Goal: Task Accomplishment & Management: Use online tool/utility

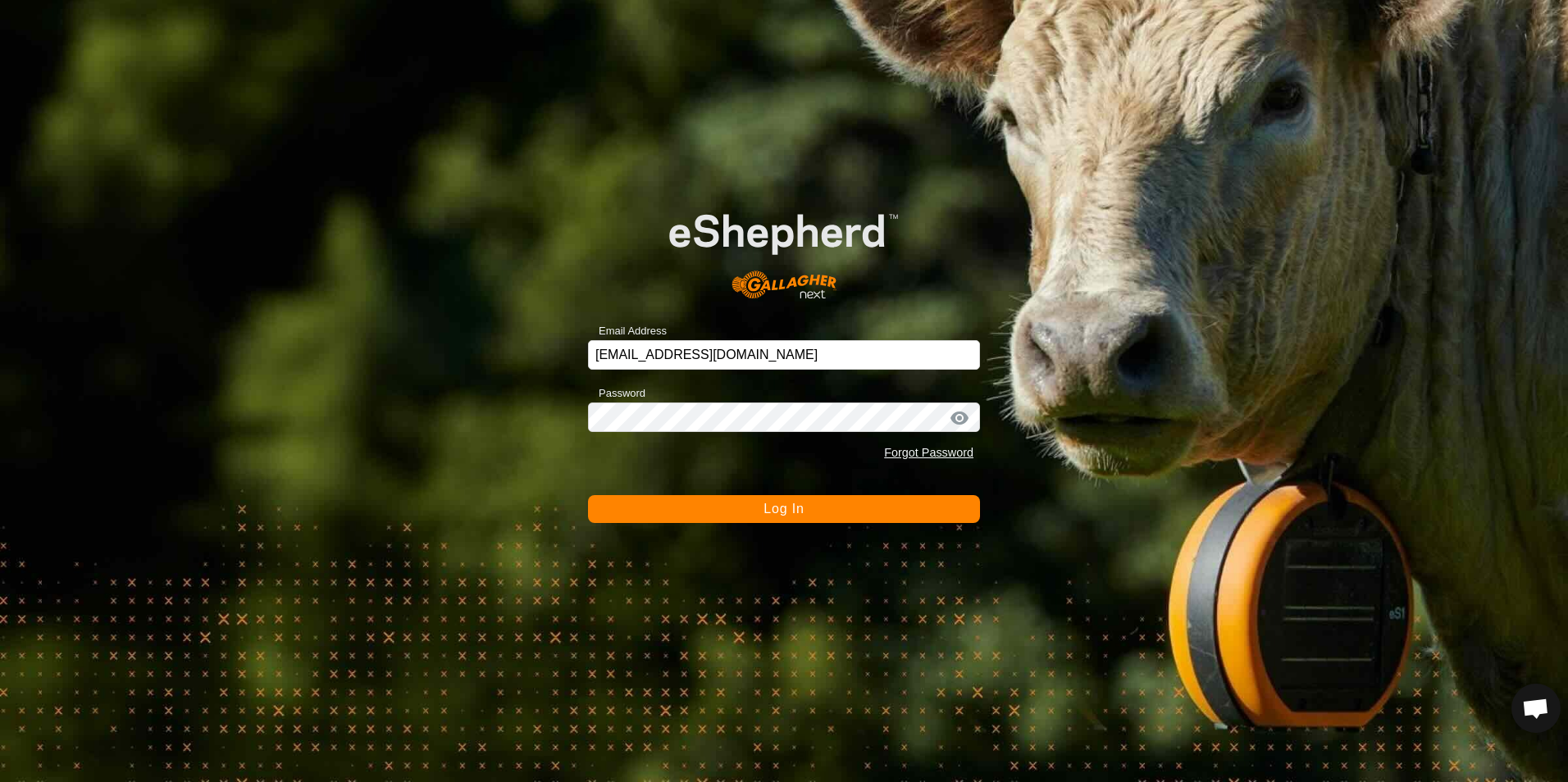
click at [786, 515] on span "Log In" at bounding box center [783, 508] width 41 height 14
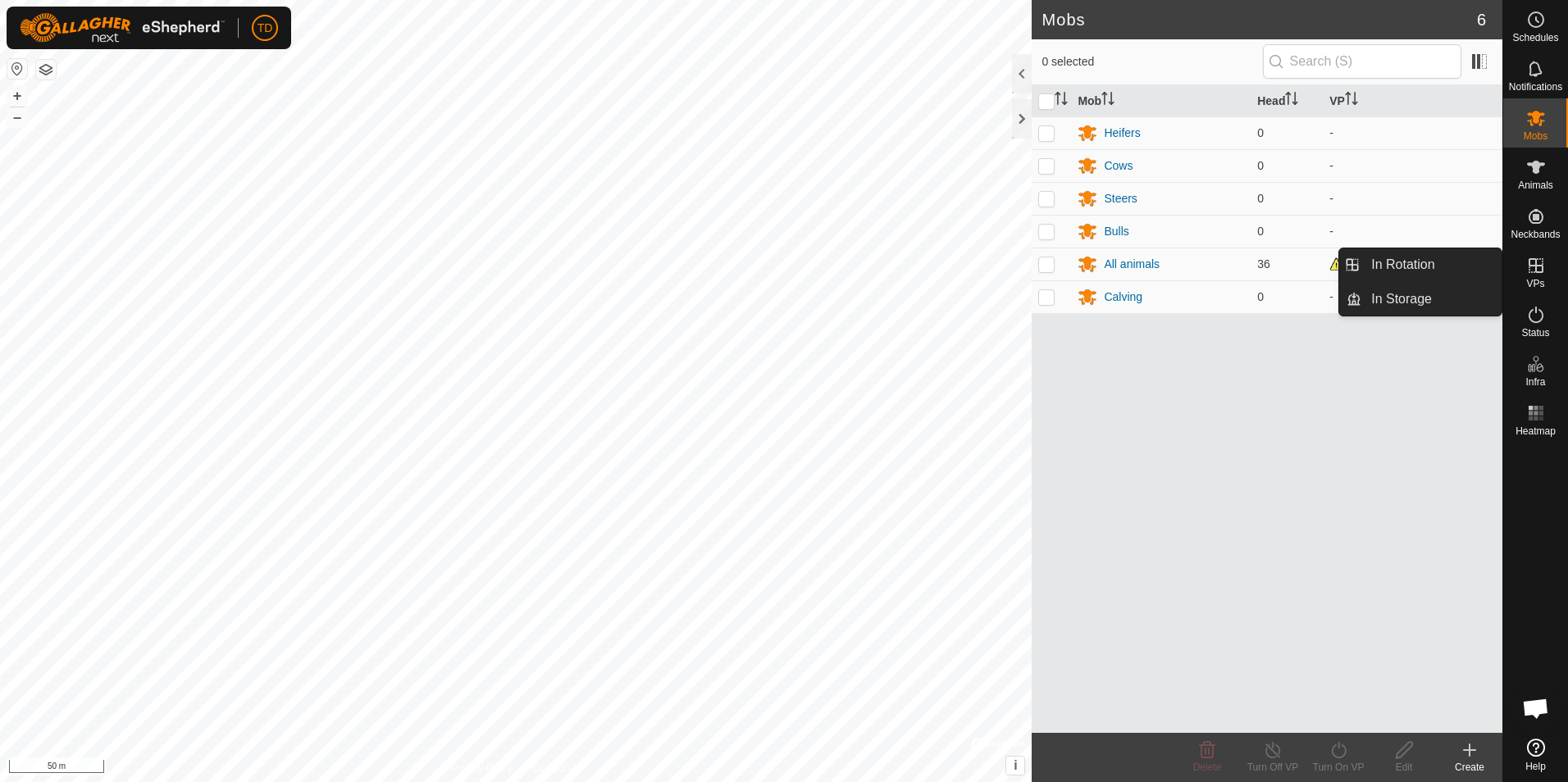
click at [1540, 267] on icon at bounding box center [1536, 265] width 20 height 20
click at [1405, 270] on link "In Rotation" at bounding box center [1432, 265] width 141 height 33
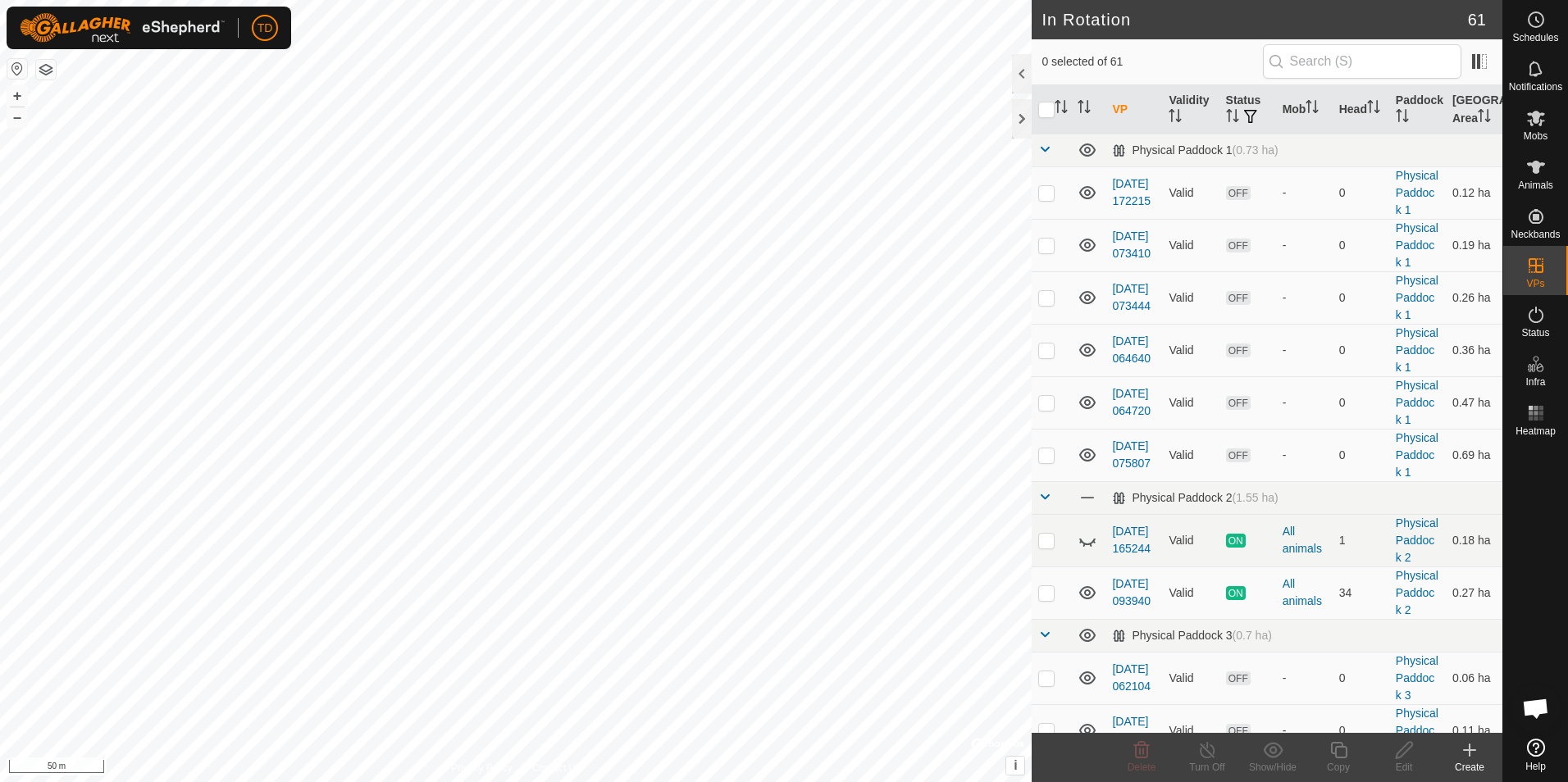
click at [1467, 759] on icon at bounding box center [1470, 750] width 20 height 20
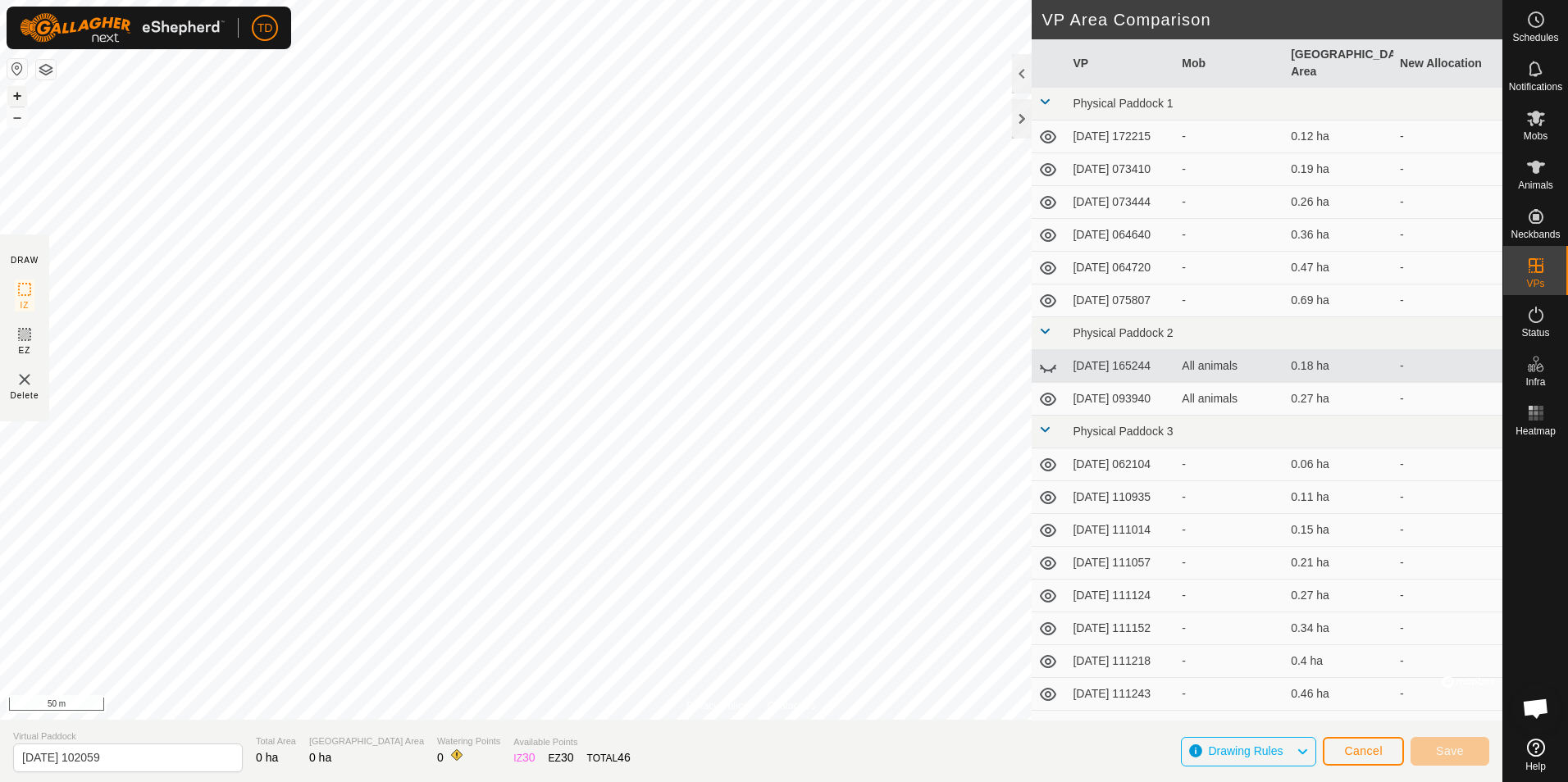
click at [18, 91] on button "+" at bounding box center [17, 96] width 20 height 20
click at [1460, 751] on span "Save" at bounding box center [1450, 751] width 28 height 13
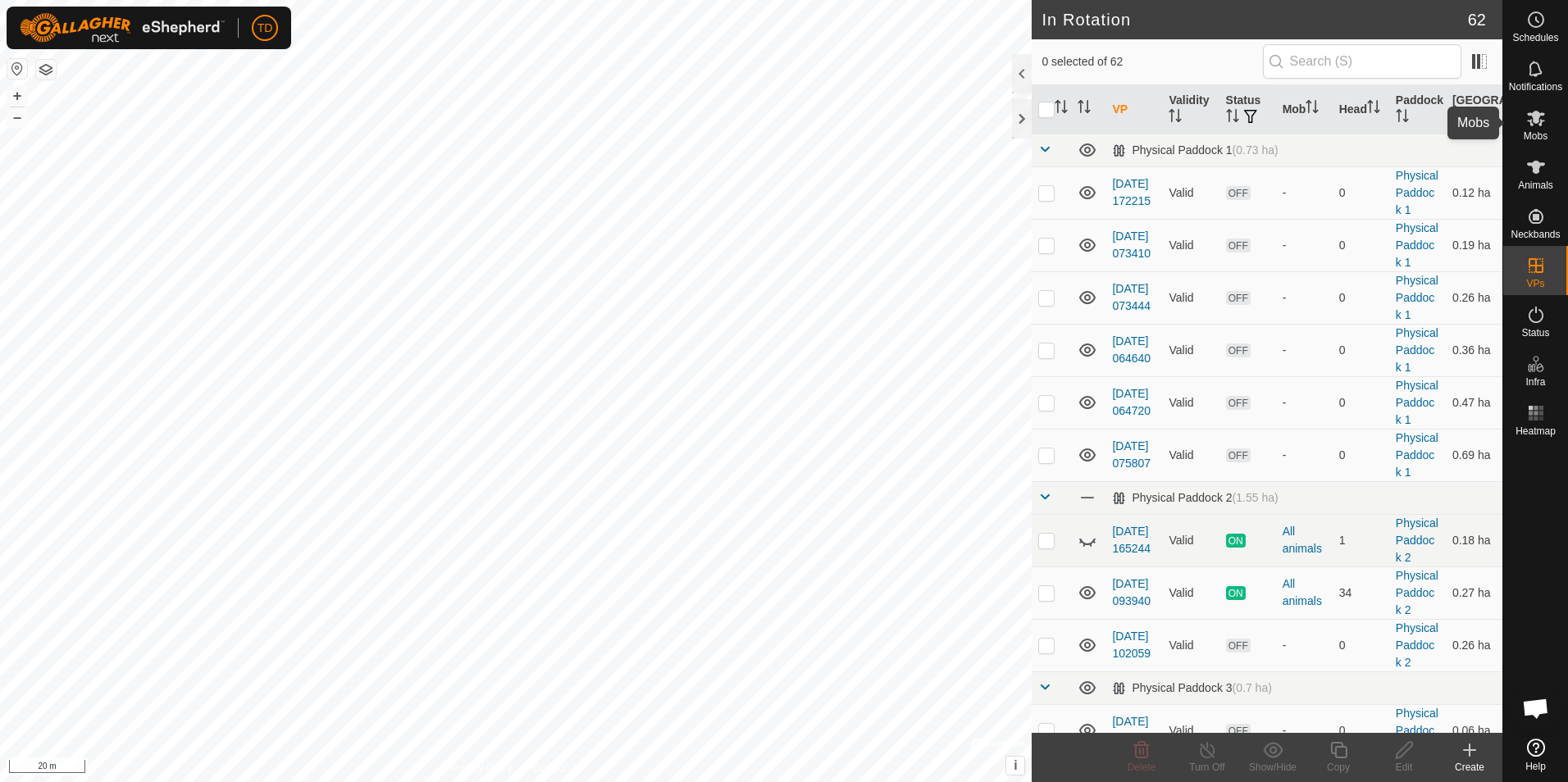
click at [1537, 122] on icon at bounding box center [1536, 118] width 18 height 16
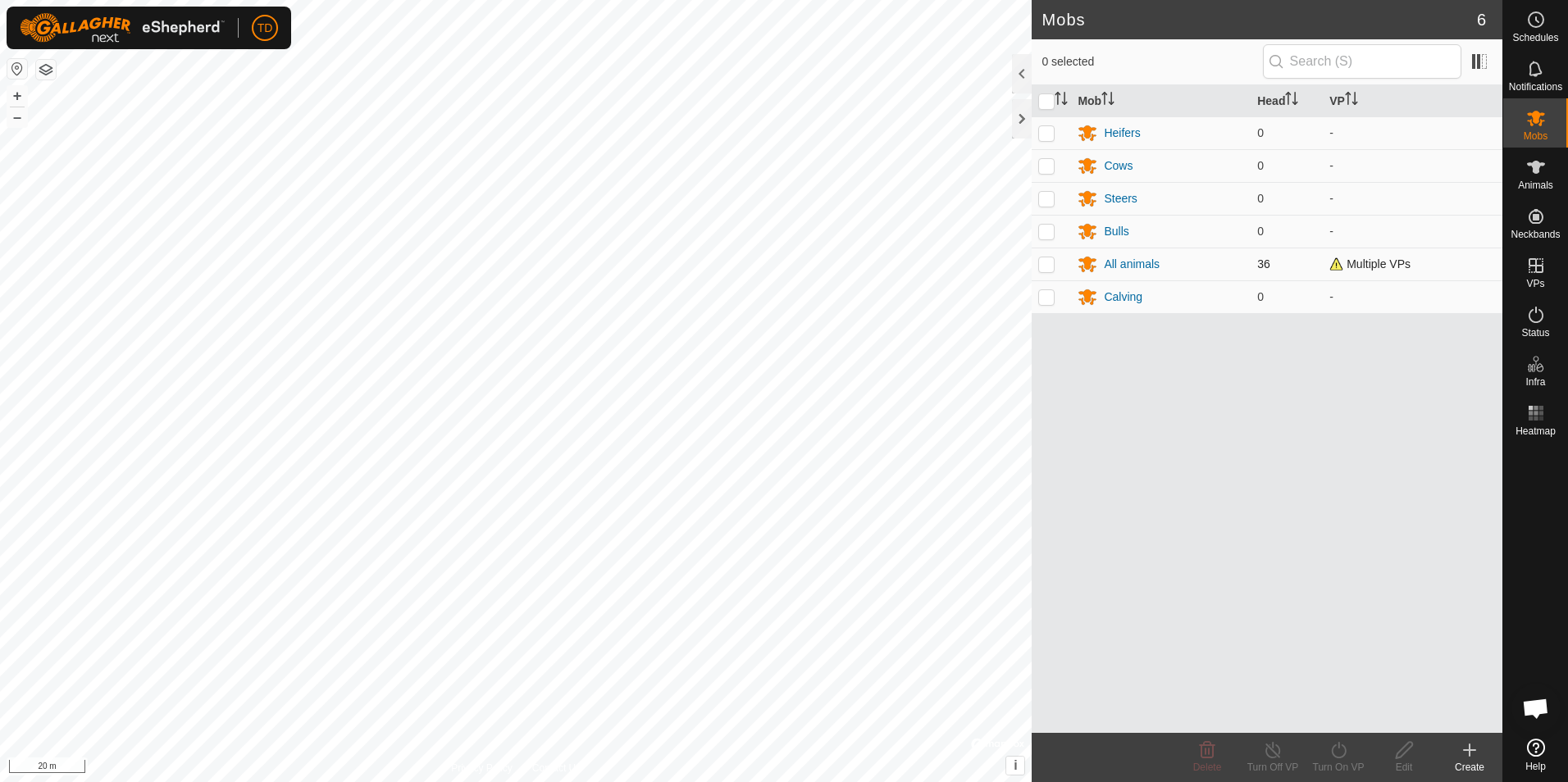
click at [1046, 265] on p-checkbox at bounding box center [1046, 264] width 17 height 13
checkbox input "true"
click at [1337, 749] on icon at bounding box center [1338, 750] width 21 height 20
click at [1331, 718] on link "Now" at bounding box center [1387, 714] width 162 height 33
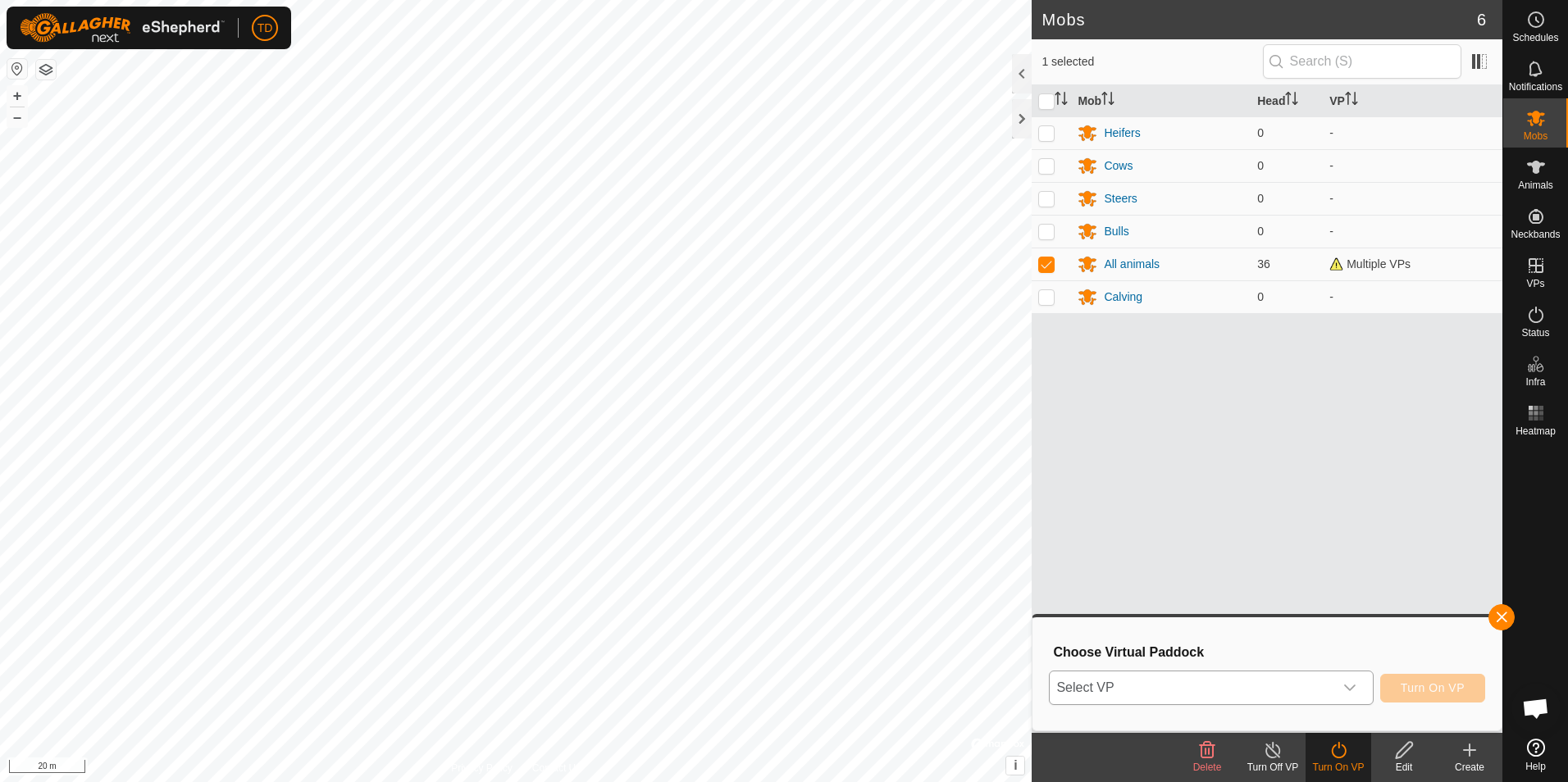
click at [1355, 689] on icon "dropdown trigger" at bounding box center [1350, 688] width 13 height 13
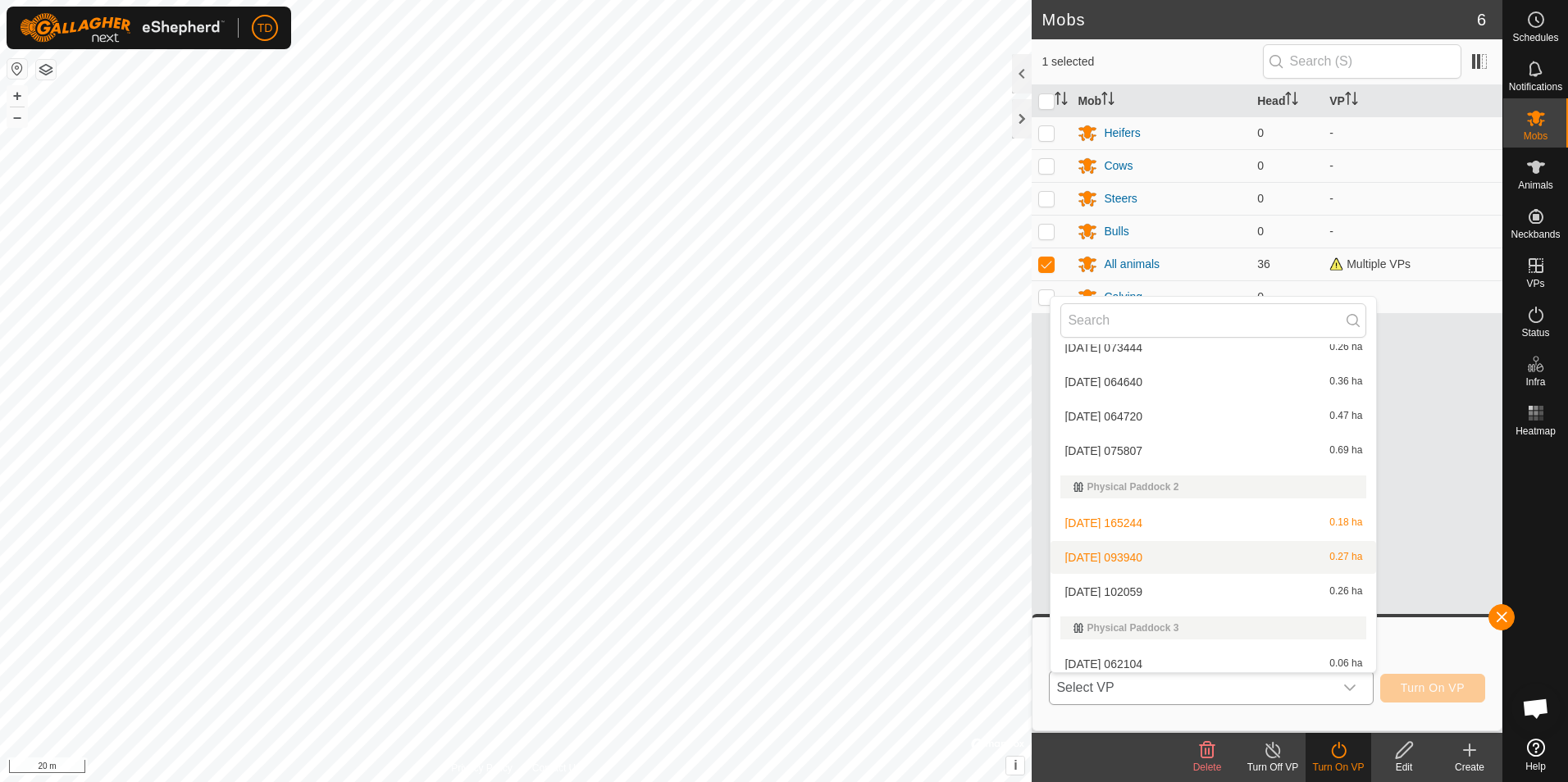
scroll to position [128, 0]
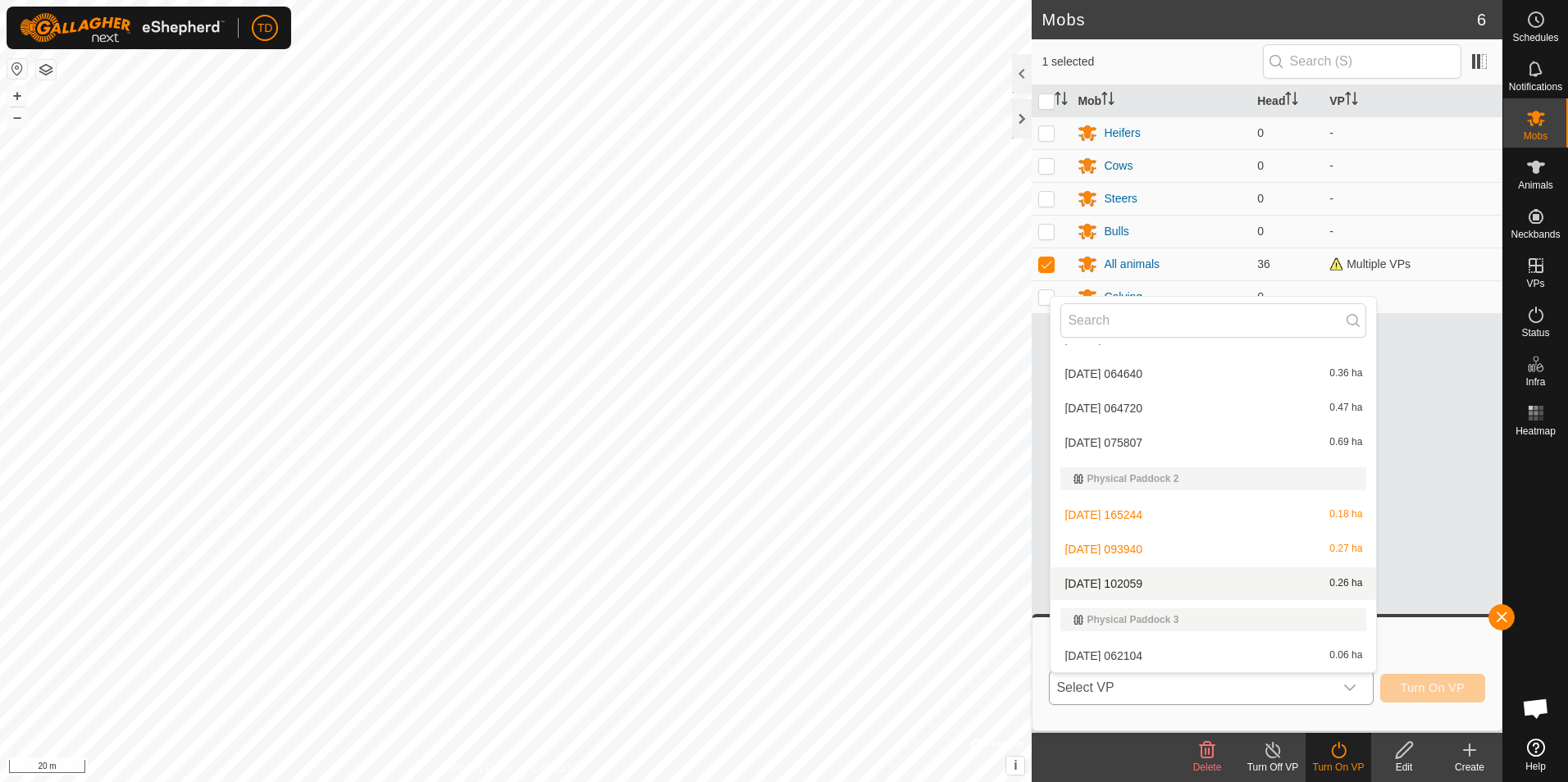
click at [1102, 589] on li "[DATE] 102059 0.26 ha" at bounding box center [1213, 584] width 326 height 33
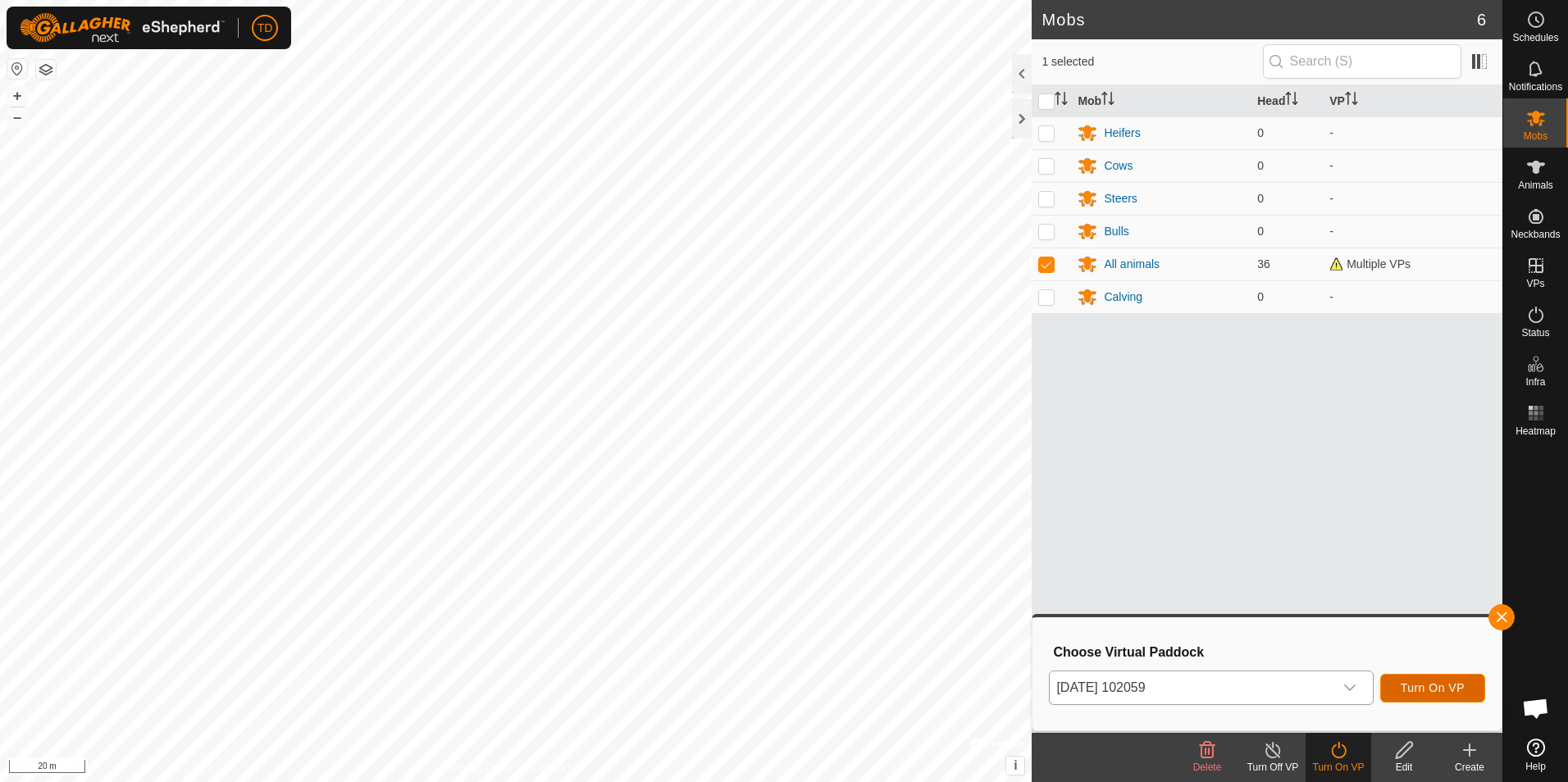
click at [1428, 686] on span "Turn On VP" at bounding box center [1432, 688] width 64 height 13
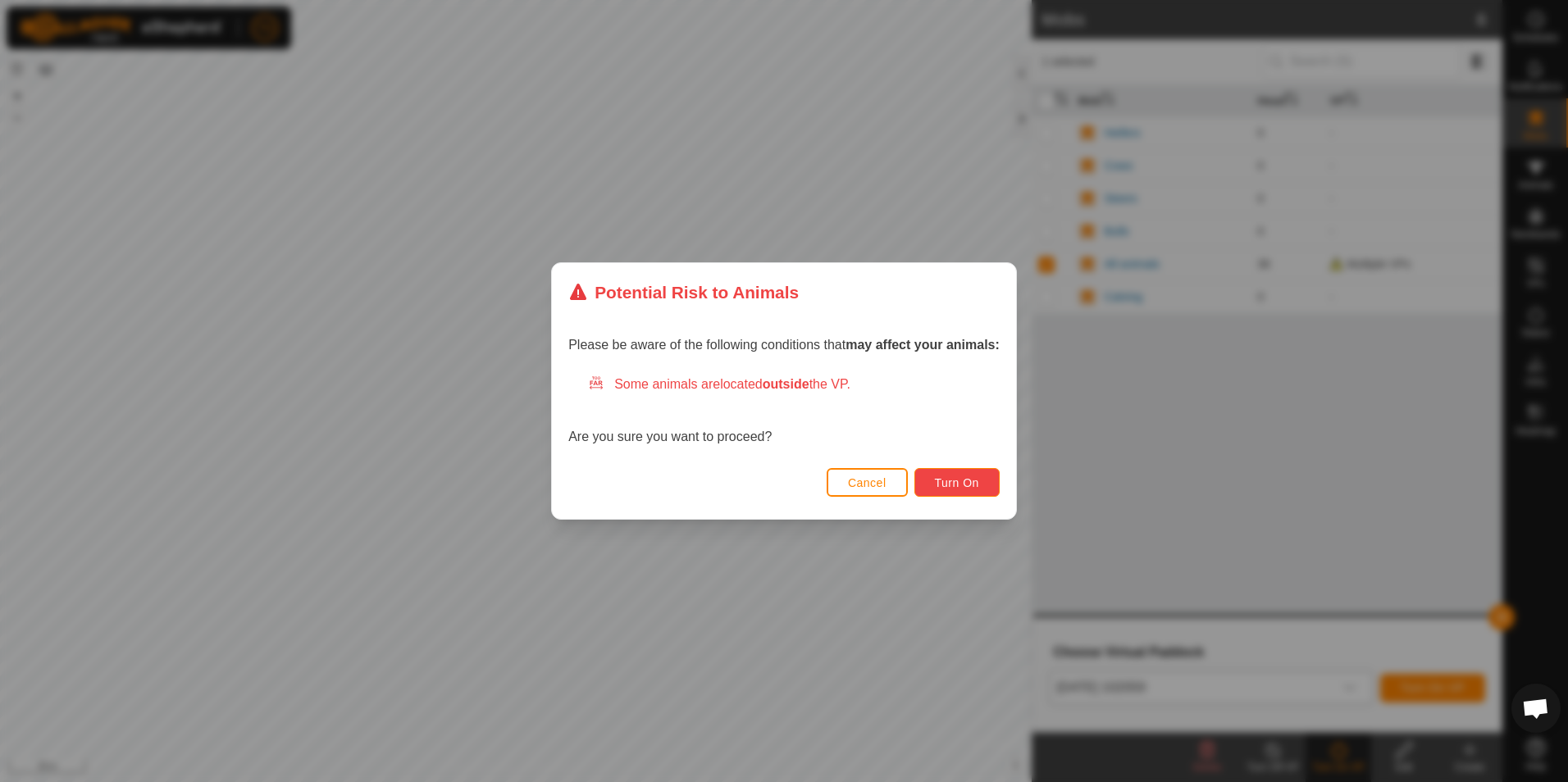
click at [956, 485] on span "Turn On" at bounding box center [957, 483] width 45 height 13
